Goal: Transaction & Acquisition: Purchase product/service

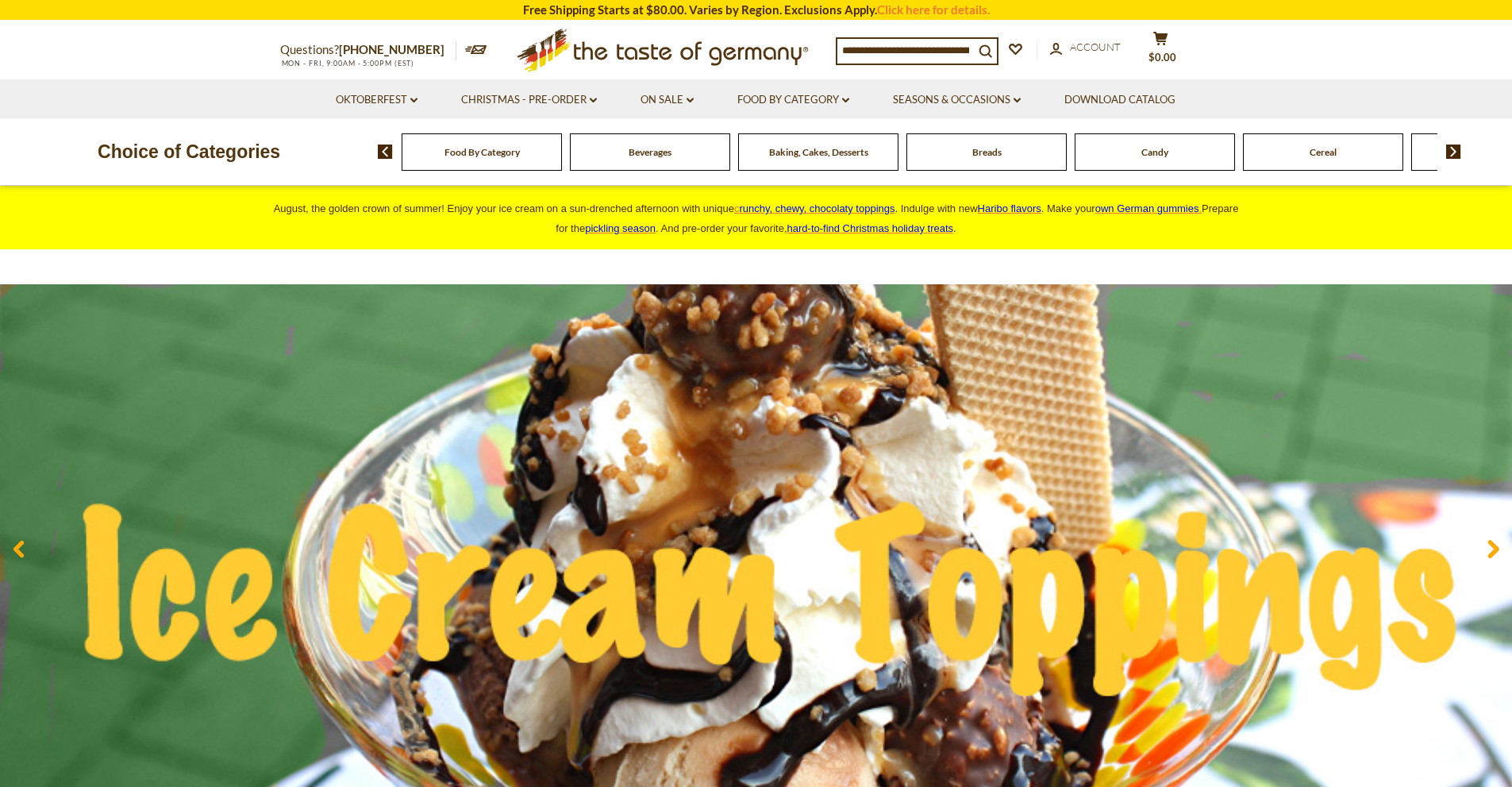
click at [556, 161] on div "Food By Category" at bounding box center [482, 151] width 161 height 37
click at [484, 152] on span "Food By Category" at bounding box center [482, 152] width 75 height 12
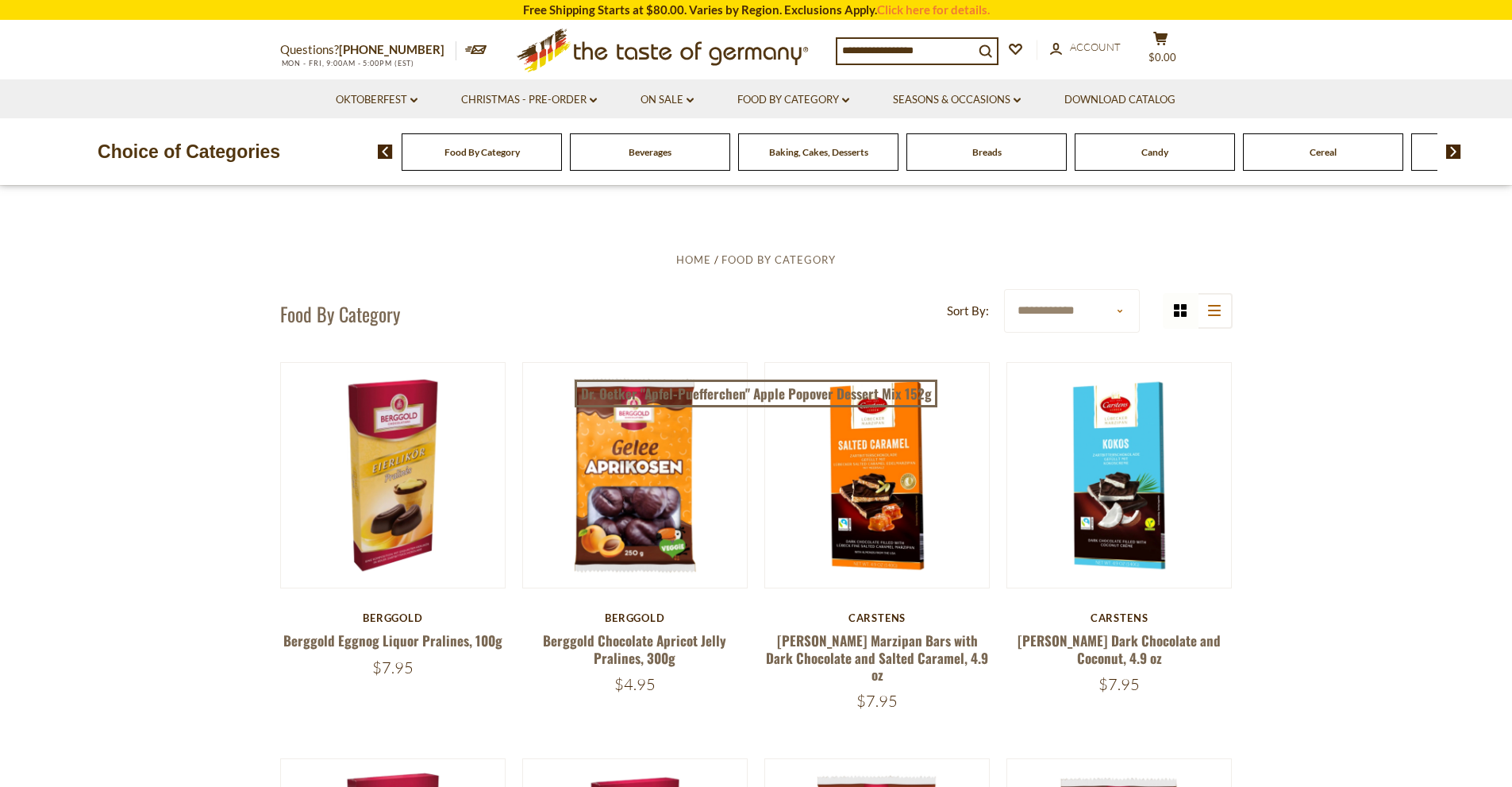
click at [1125, 310] on select "**********" at bounding box center [1072, 310] width 136 height 44
click at [802, 101] on link "Food By Category dropdown_arrow" at bounding box center [793, 100] width 112 height 17
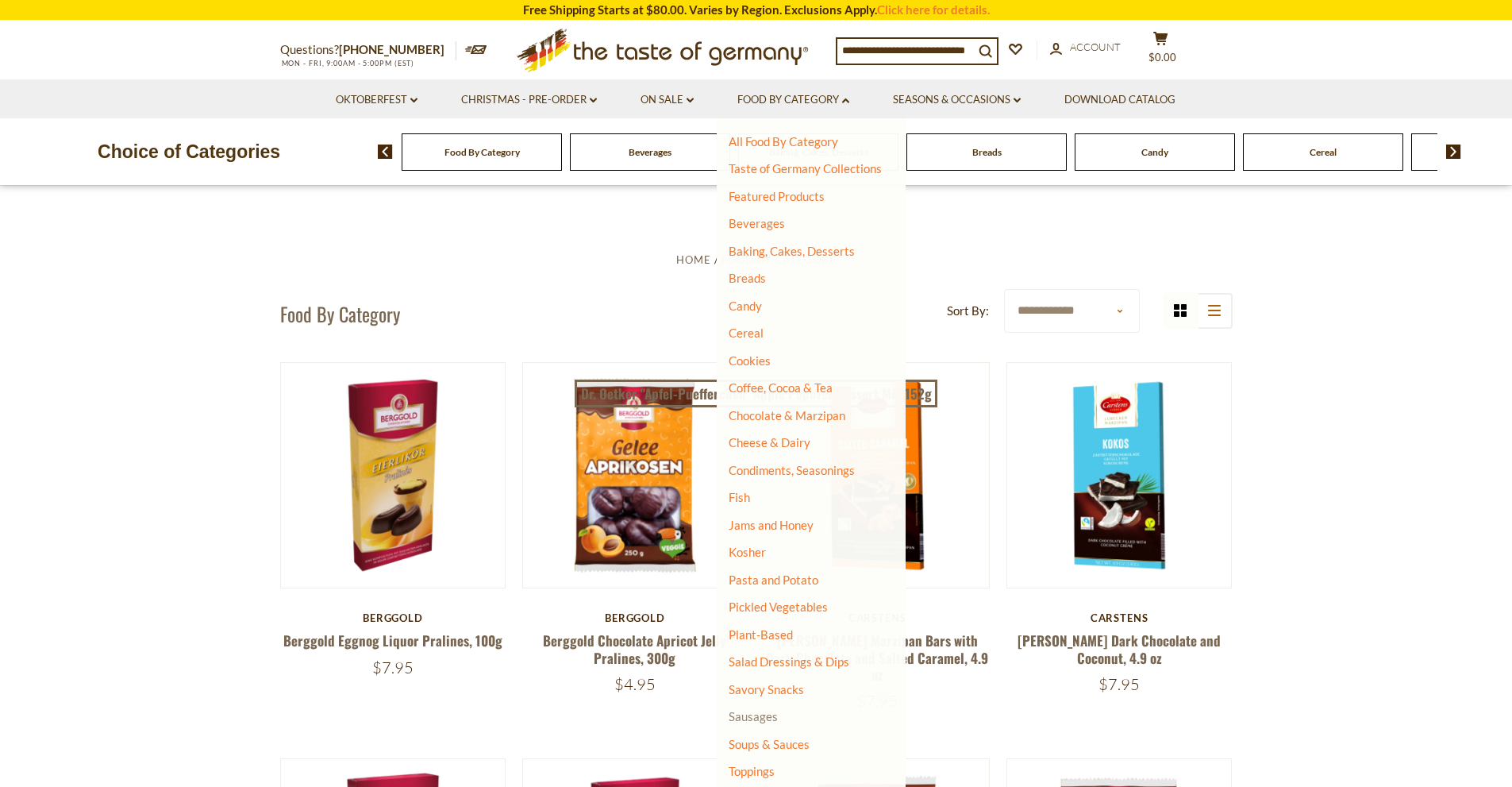
click at [768, 717] on link "Sausages" at bounding box center [753, 716] width 49 height 15
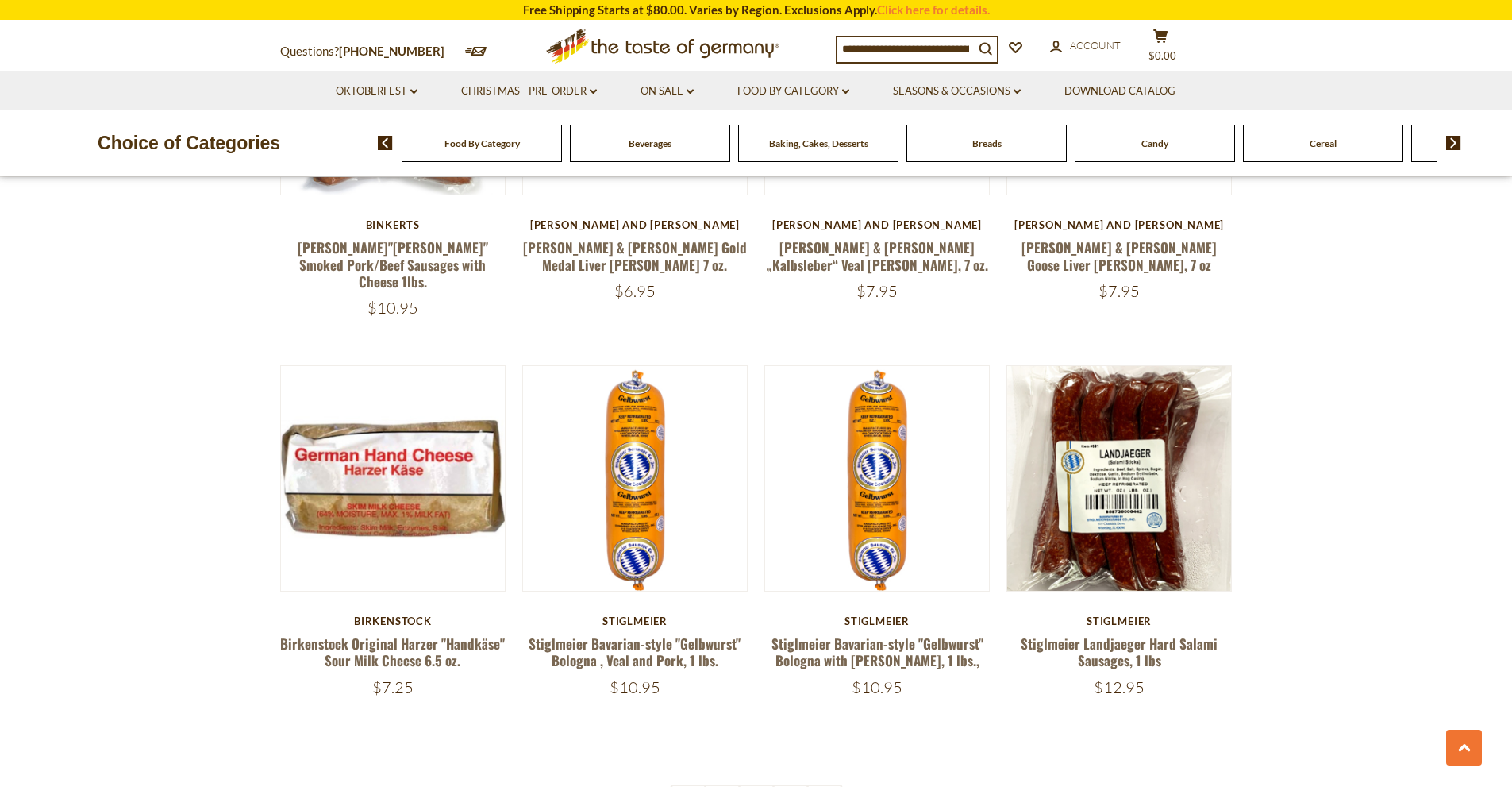
scroll to position [3574, 0]
